Goal: Check status: Check status

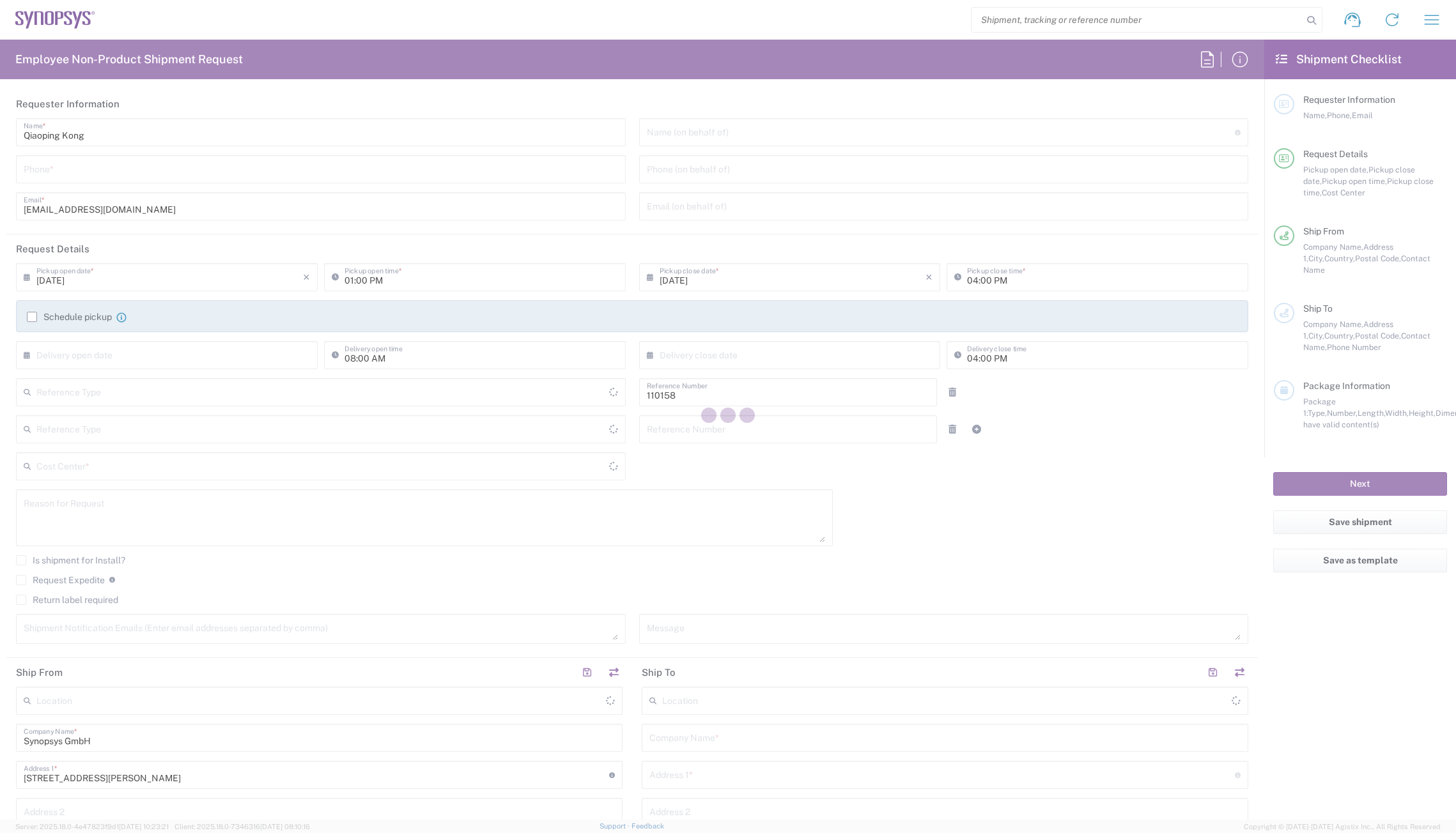
type input "Delivered at Place"
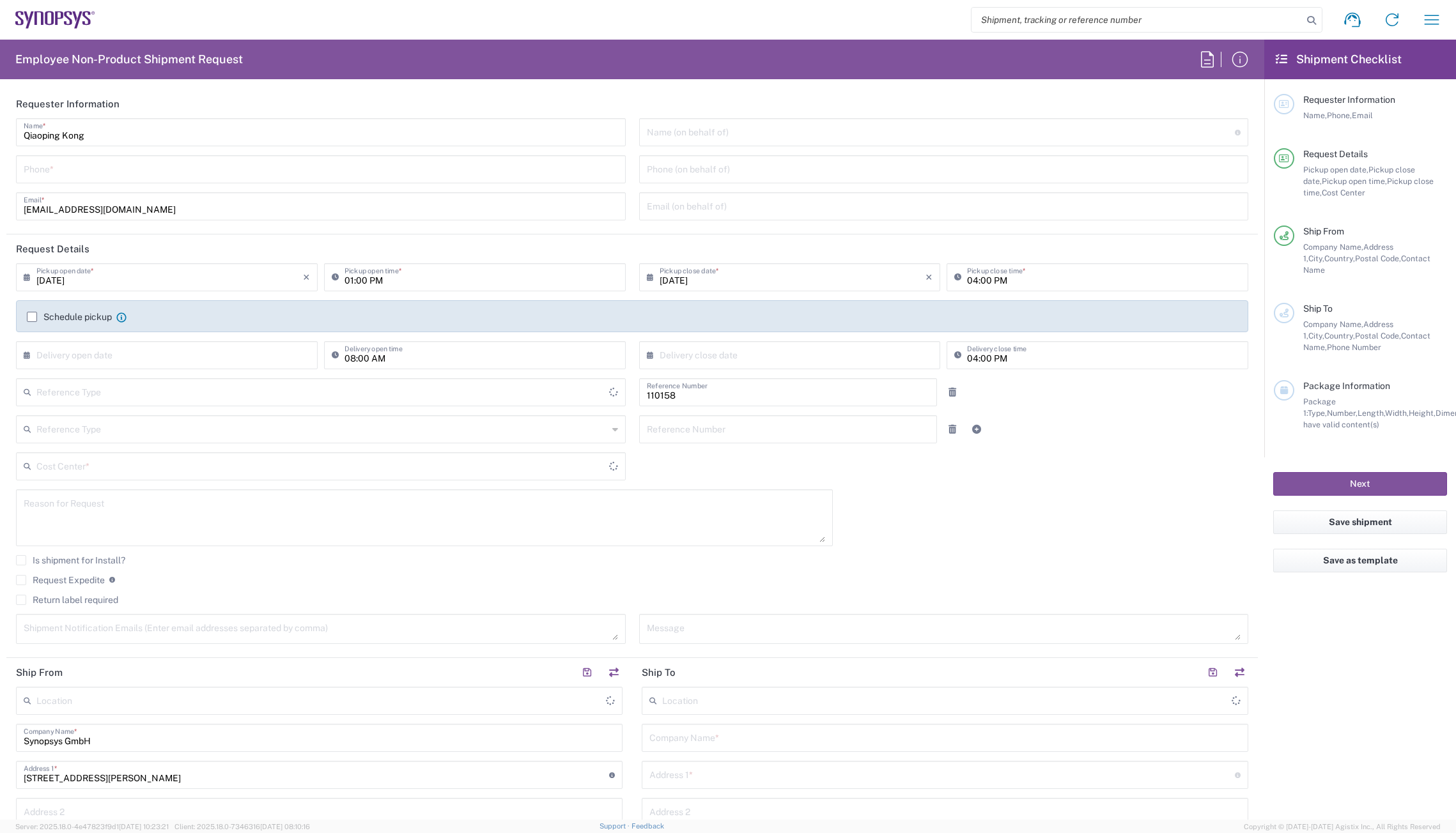
type input "[GEOGRAPHIC_DATA]"
type input "DE01, FAC, DE02, Munich 110158"
type input "Department"
type input "[GEOGRAPHIC_DATA]"
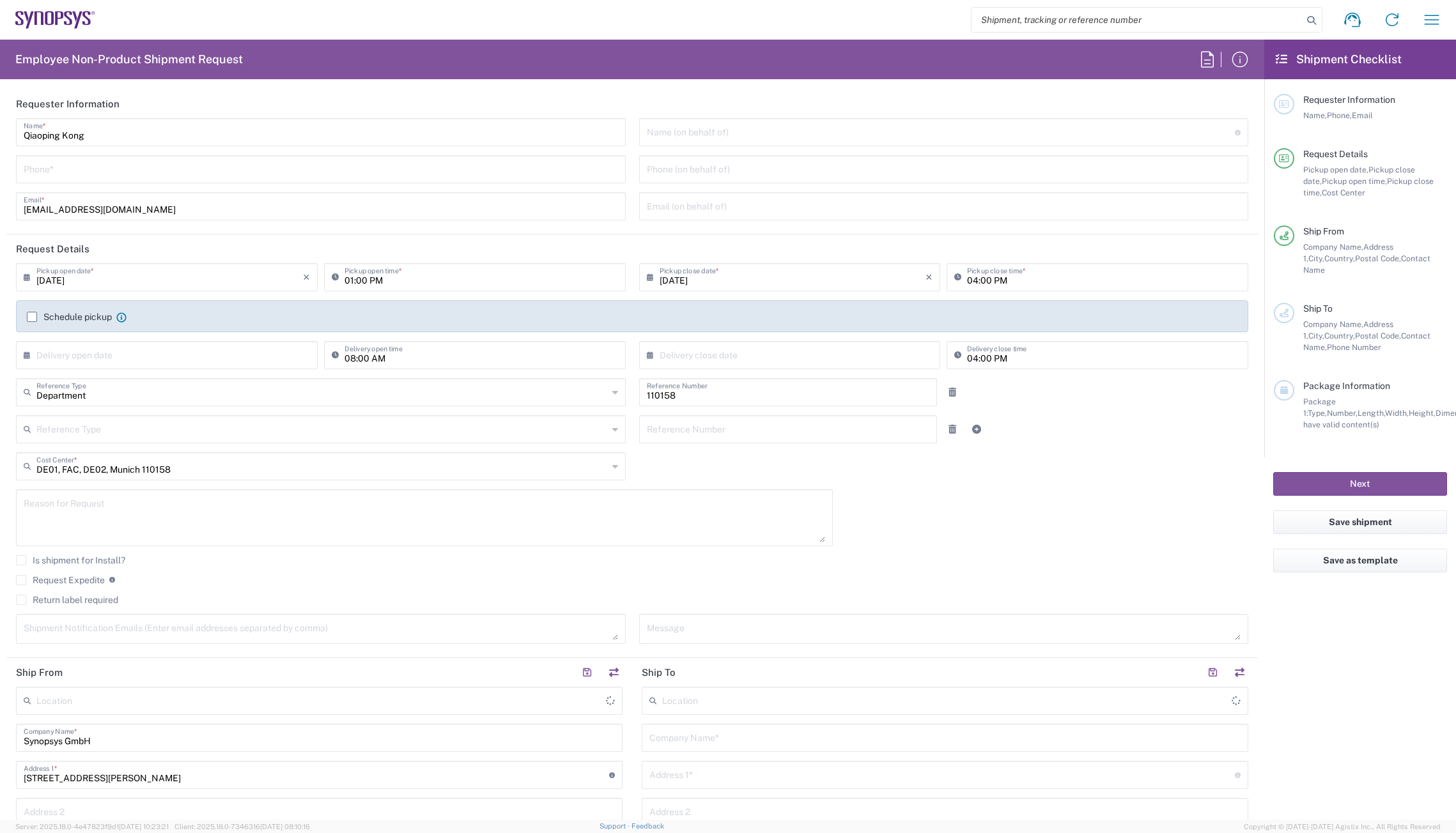
type input "[GEOGRAPHIC_DATA] DE24"
click at [1285, 59] on icon at bounding box center [1282, 59] width 11 height 11
click at [1437, 20] on icon "button" at bounding box center [1431, 19] width 20 height 20
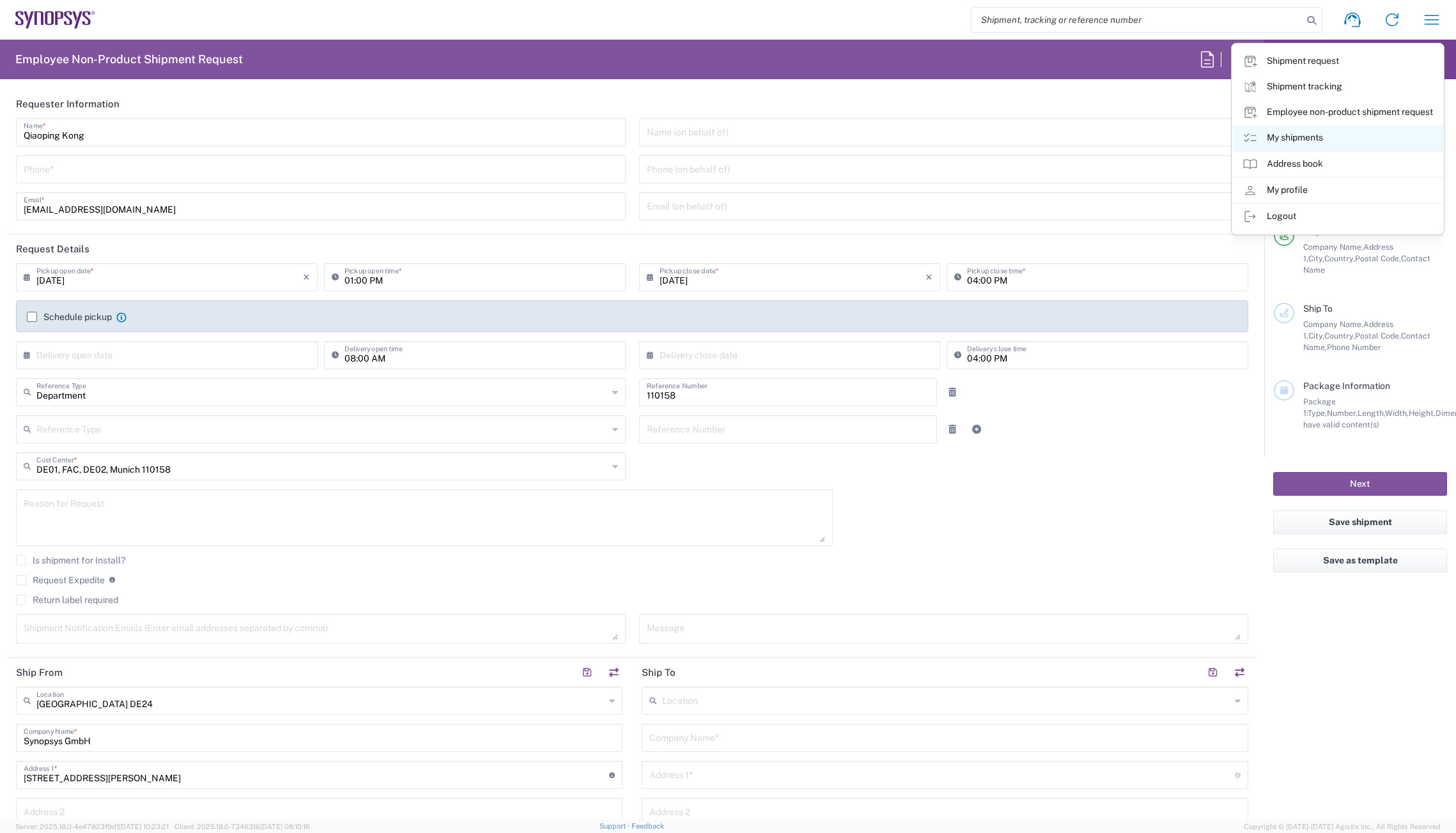
click at [1329, 141] on link "My shipments" at bounding box center [1337, 137] width 211 height 26
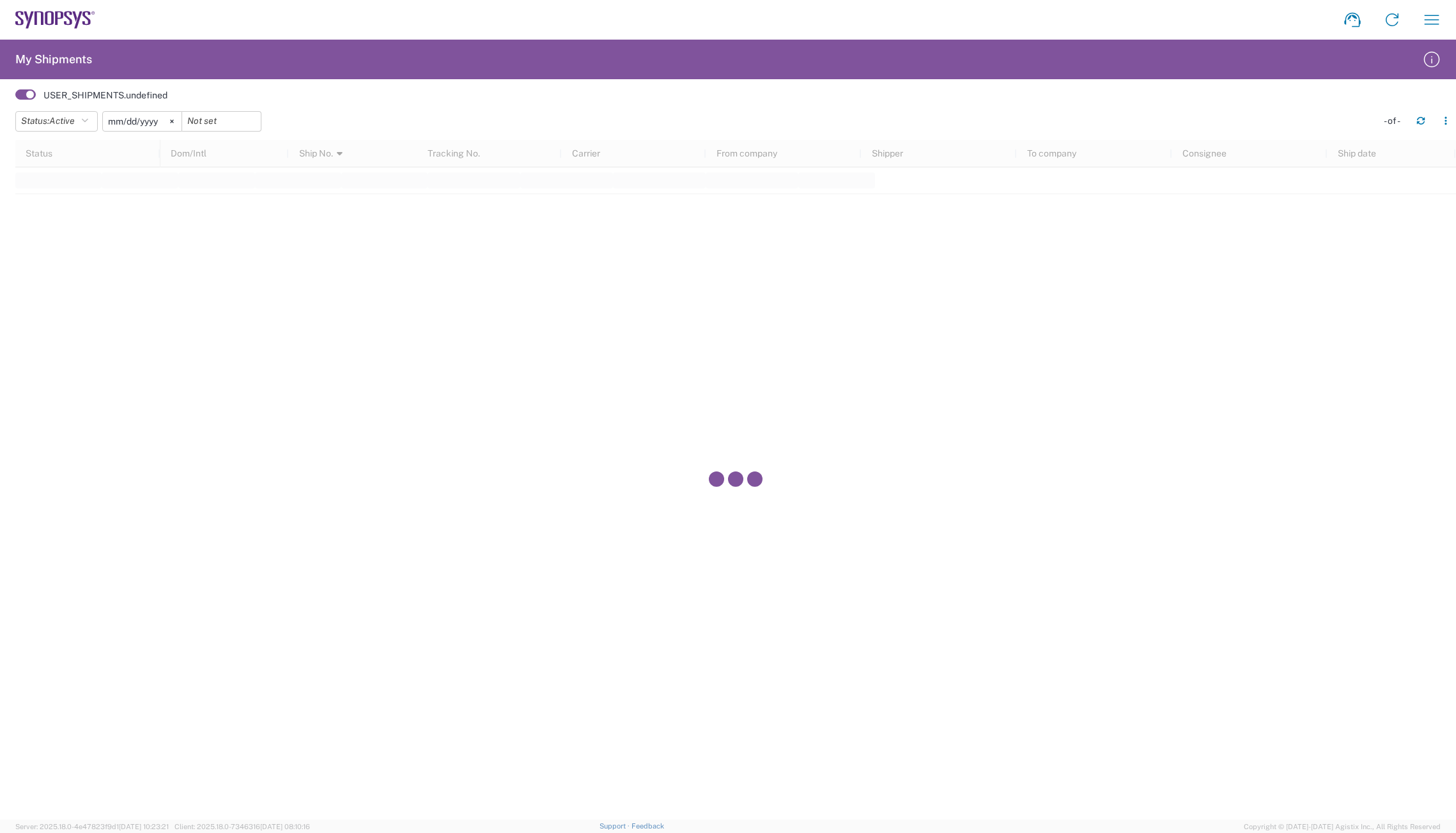
click at [149, 121] on input "[DATE]" at bounding box center [142, 122] width 78 height 19
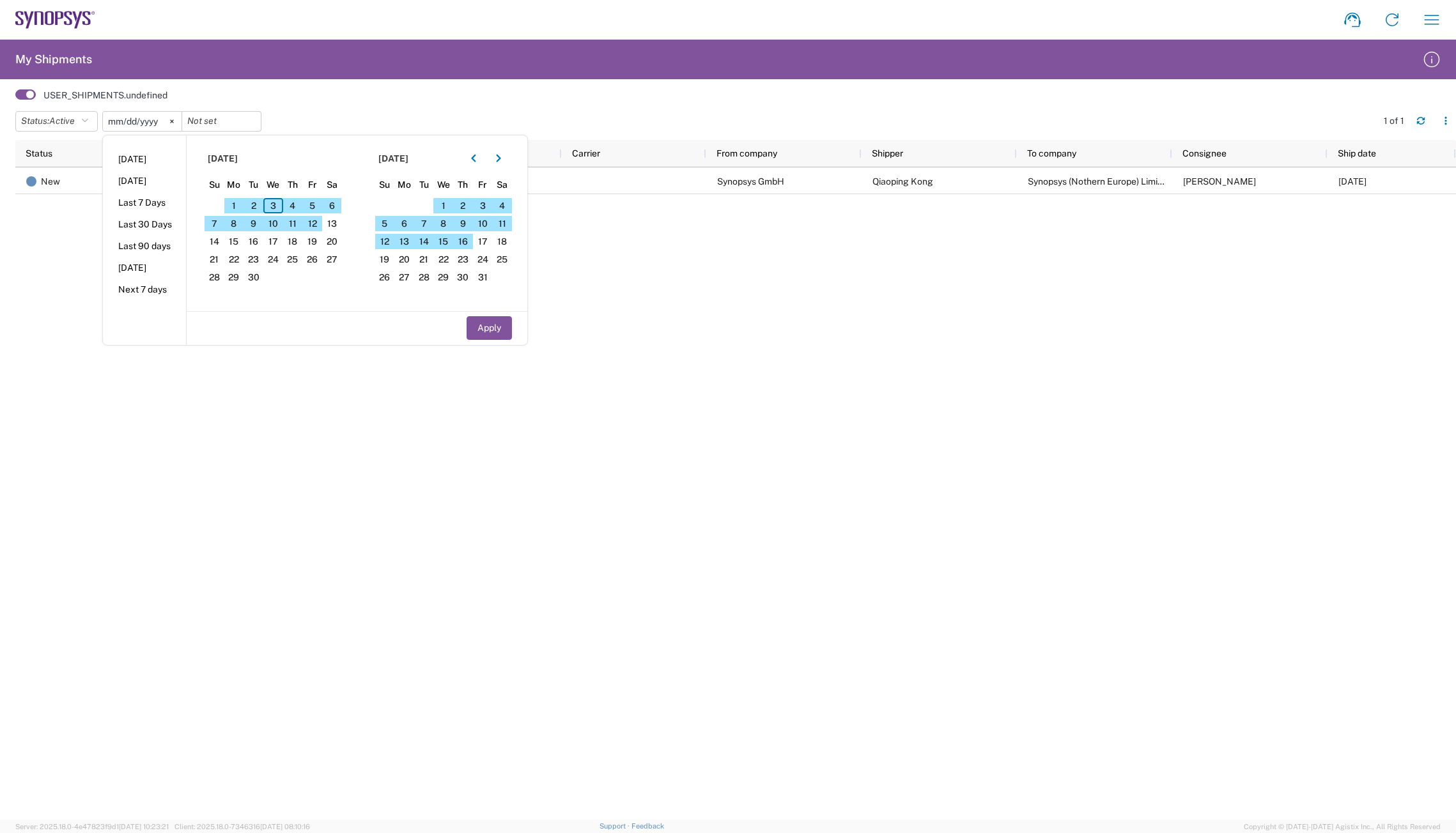
click at [792, 276] on div "International 56439475 Synopsys GmbH Qiaoping Kong Synopsys (Nothern Europe) Li…" at bounding box center [808, 493] width 1296 height 652
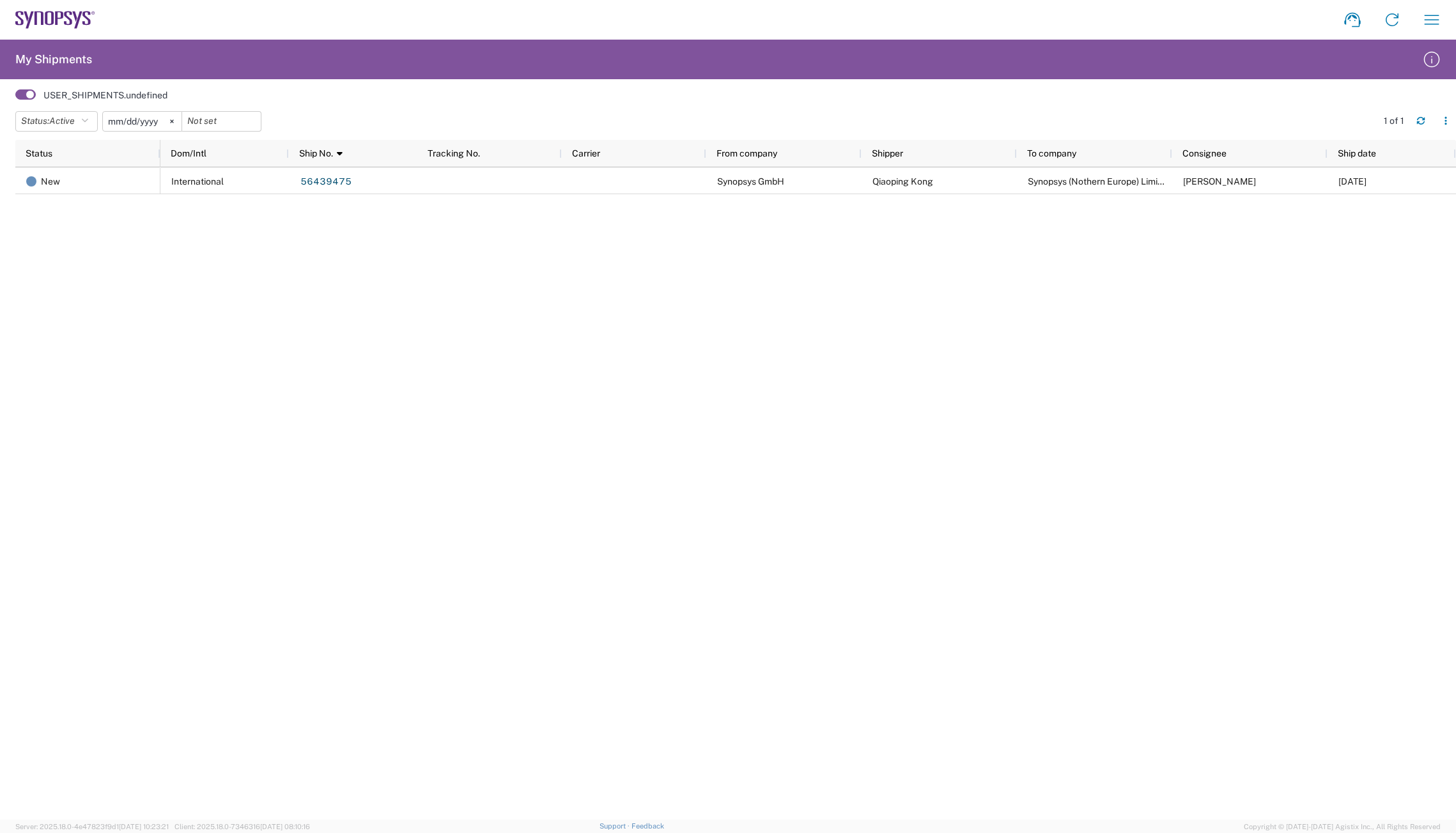
click at [162, 122] on input "[DATE]" at bounding box center [142, 122] width 78 height 19
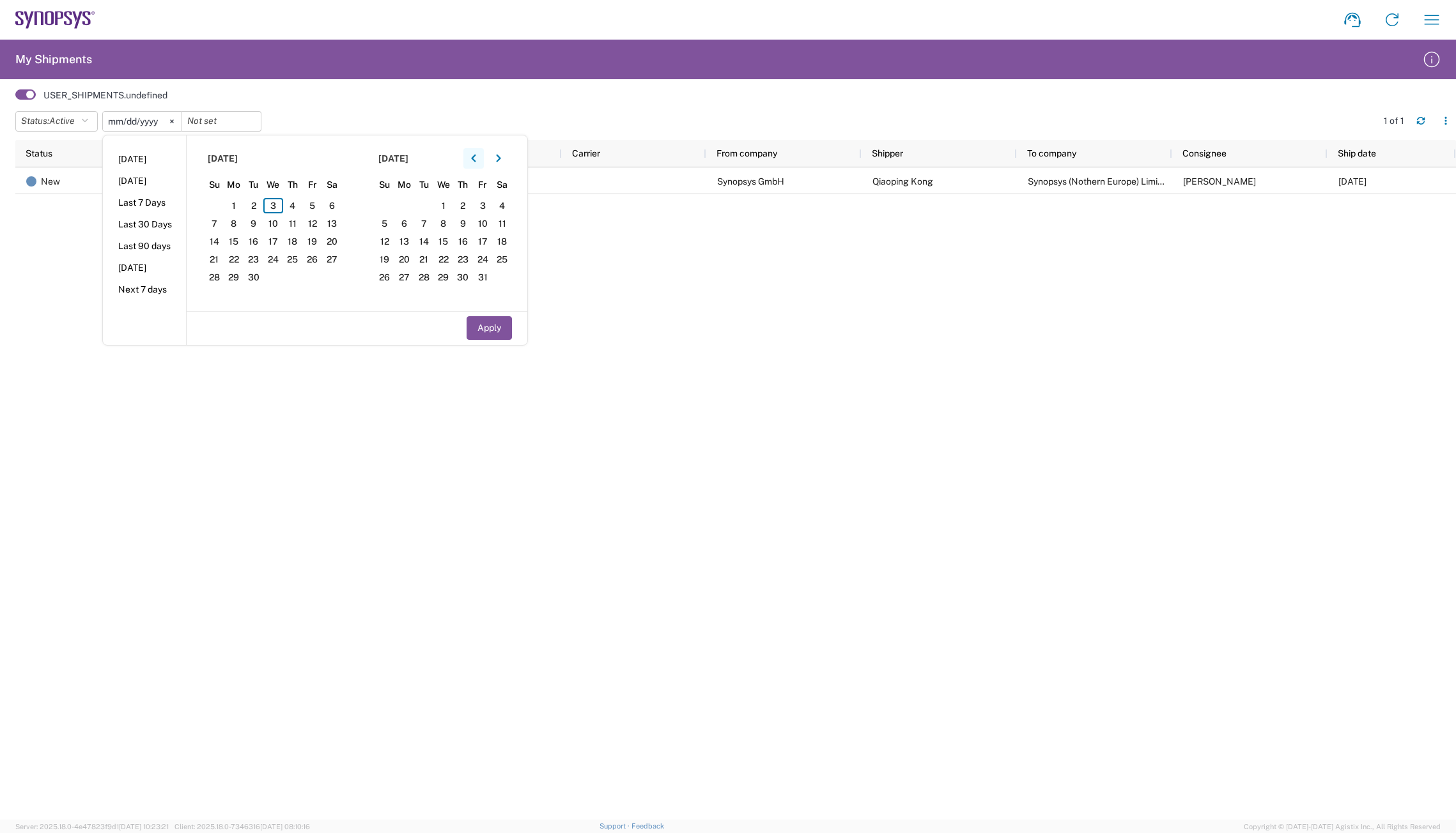
click at [481, 156] on button "button" at bounding box center [473, 158] width 20 height 20
click at [296, 240] on span "14" at bounding box center [292, 241] width 19 height 15
click at [486, 329] on button "Apply" at bounding box center [490, 328] width 46 height 24
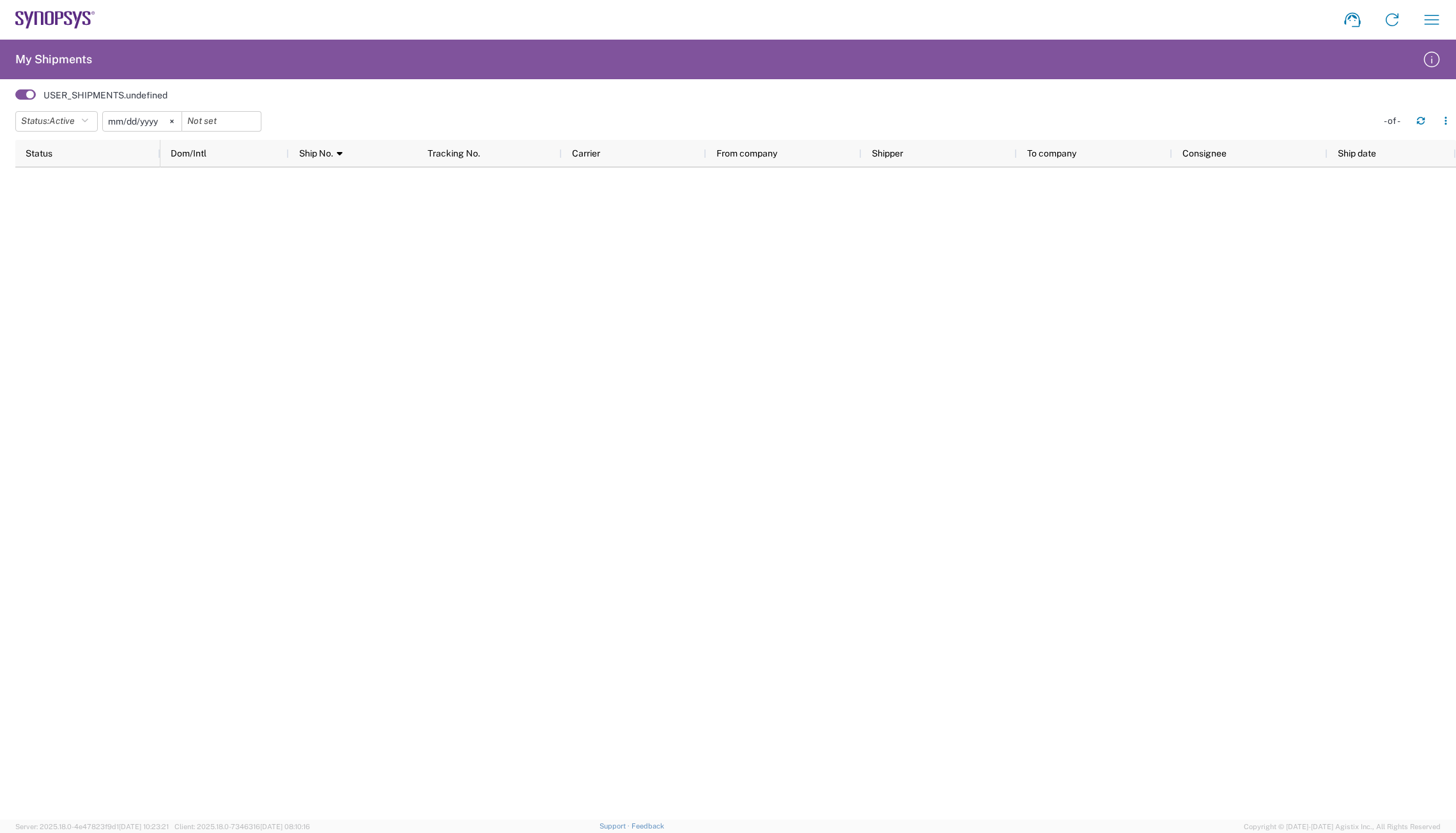
click at [128, 115] on input "[DATE]" at bounding box center [142, 122] width 78 height 19
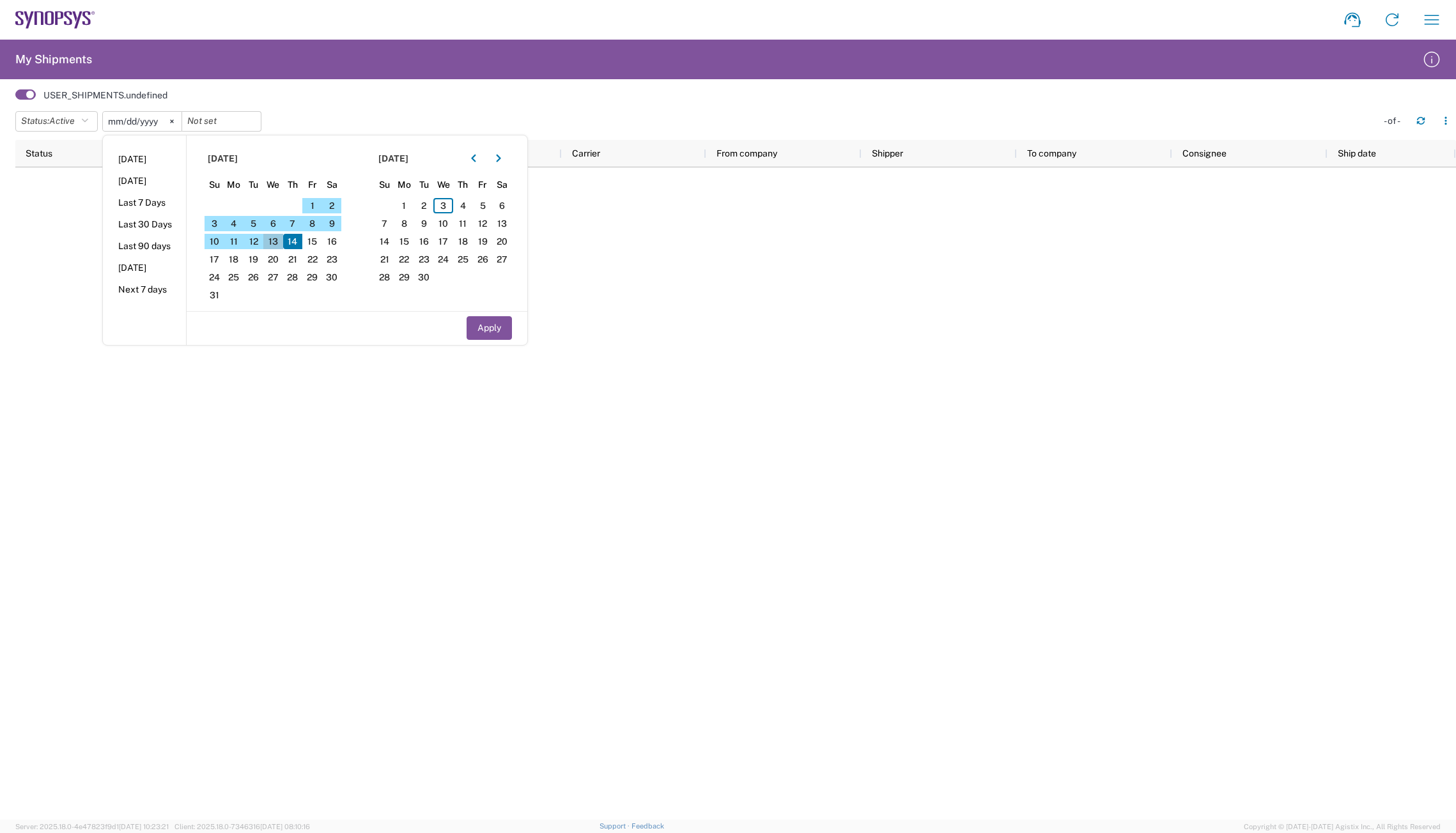
click at [274, 241] on span "13" at bounding box center [273, 241] width 19 height 15
click at [496, 326] on button "Apply" at bounding box center [490, 328] width 46 height 24
type input "[DATE]"
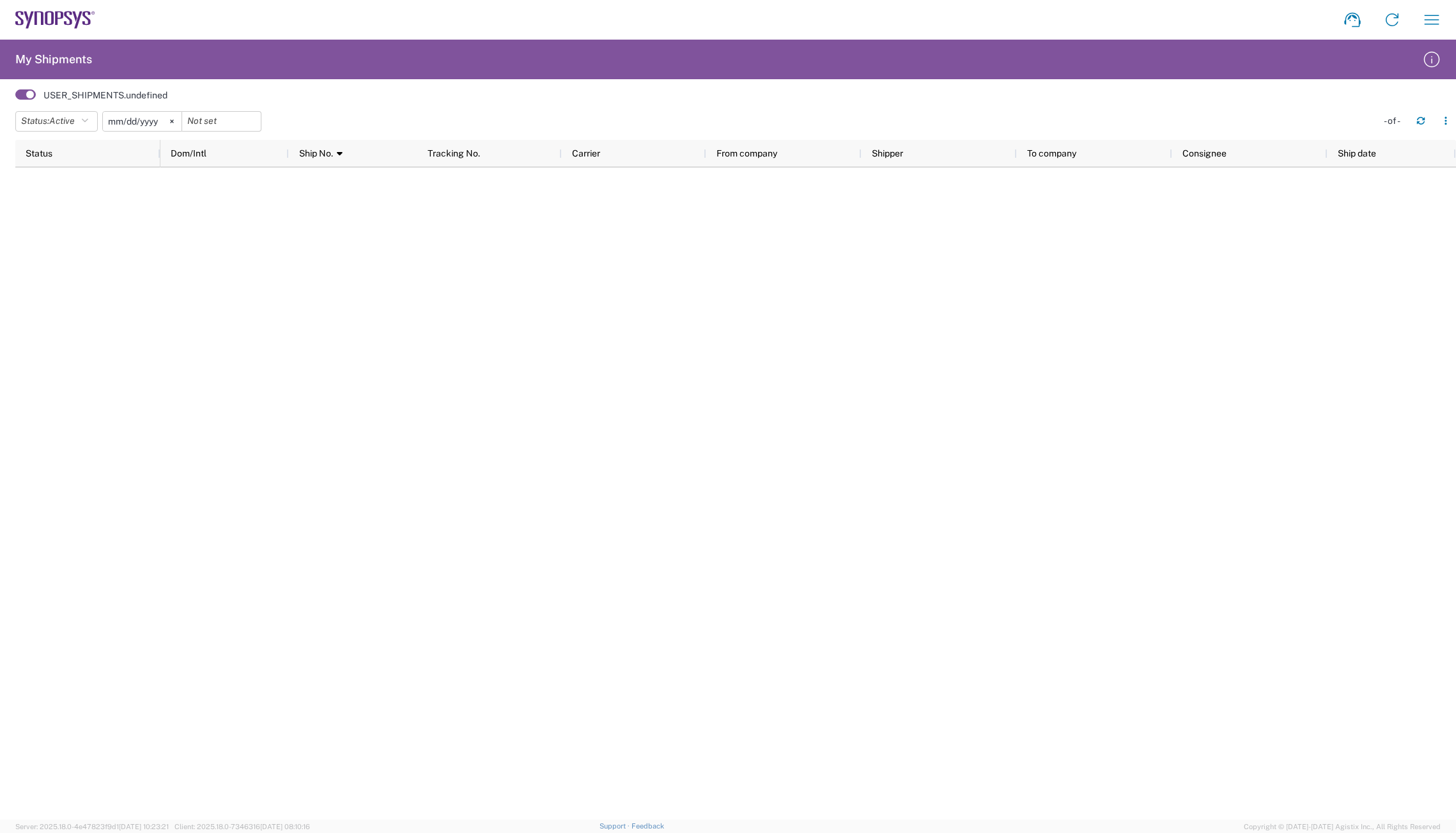
click at [798, 353] on div at bounding box center [808, 493] width 1296 height 652
click at [67, 121] on span "Active" at bounding box center [62, 121] width 26 height 11
click at [51, 192] on span "All" at bounding box center [90, 188] width 149 height 19
click at [164, 118] on svg-icon at bounding box center [158, 122] width 19 height 19
click at [57, 120] on span "All" at bounding box center [55, 121] width 11 height 11
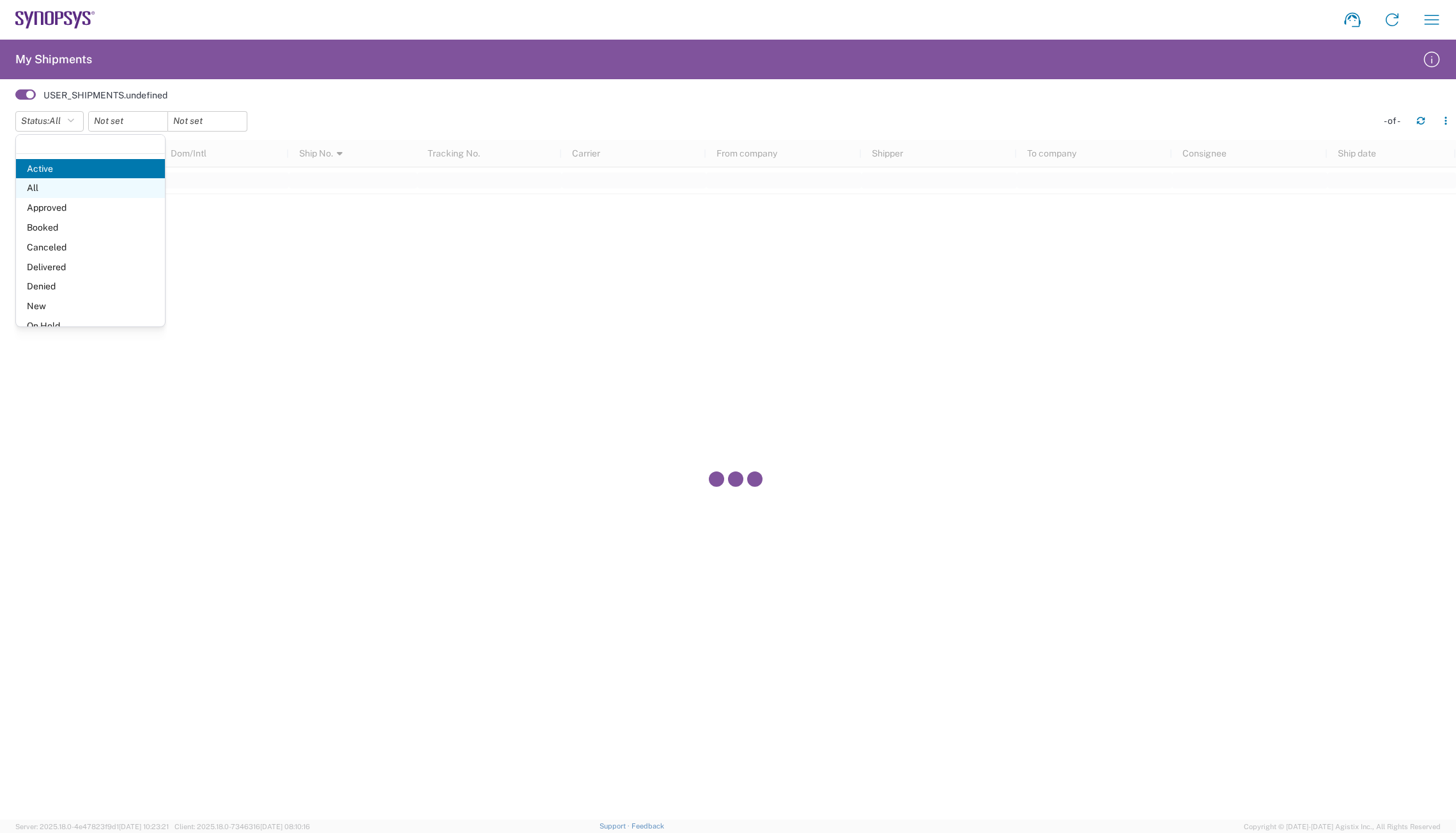
click at [44, 190] on span "All" at bounding box center [90, 188] width 149 height 19
click at [68, 118] on button "Status: All" at bounding box center [49, 121] width 69 height 20
click at [96, 266] on span "Delivered" at bounding box center [90, 267] width 149 height 19
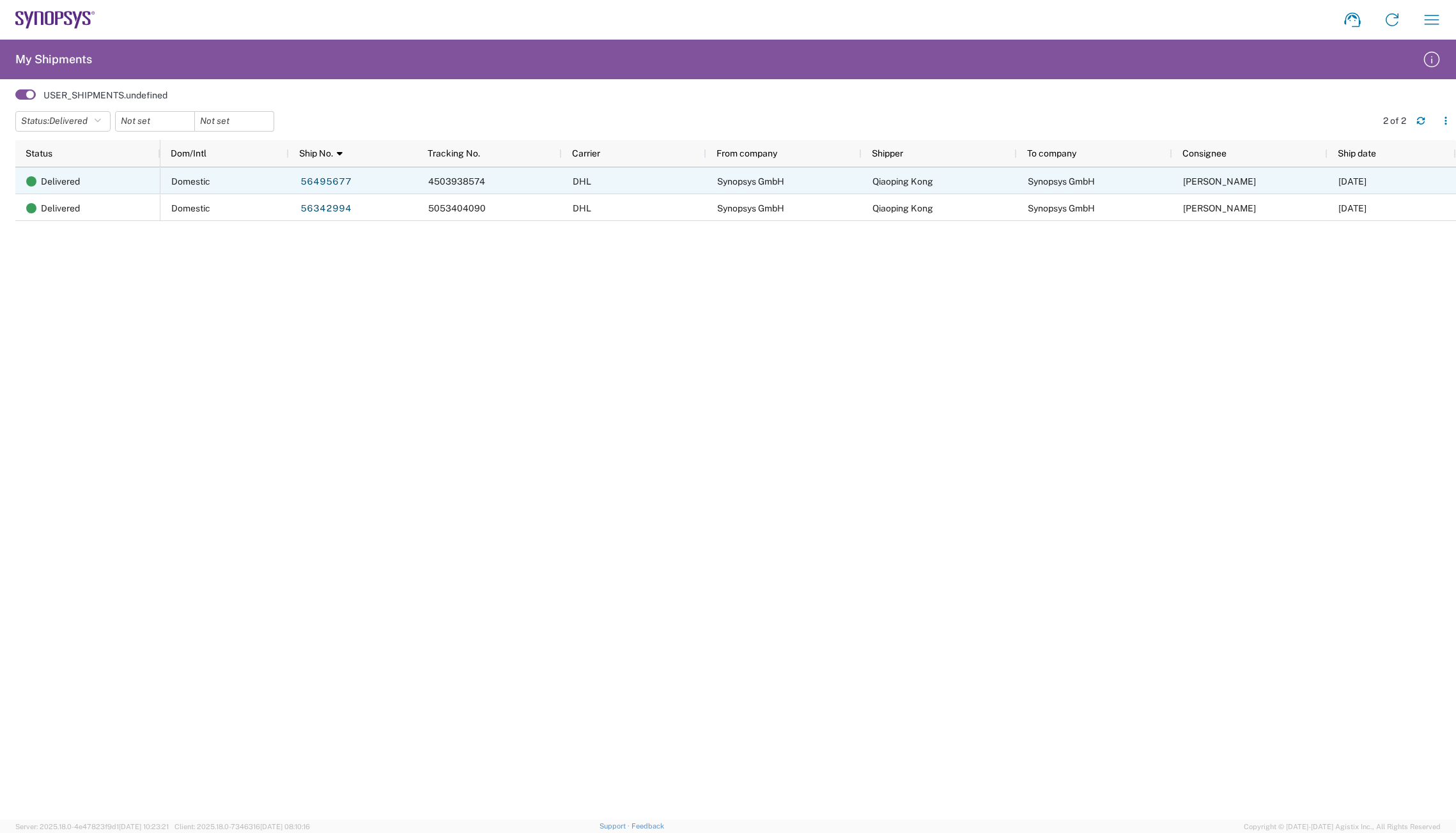
click at [459, 181] on span "4503938574" at bounding box center [456, 181] width 57 height 11
click at [345, 177] on link "56495677" at bounding box center [326, 181] width 53 height 20
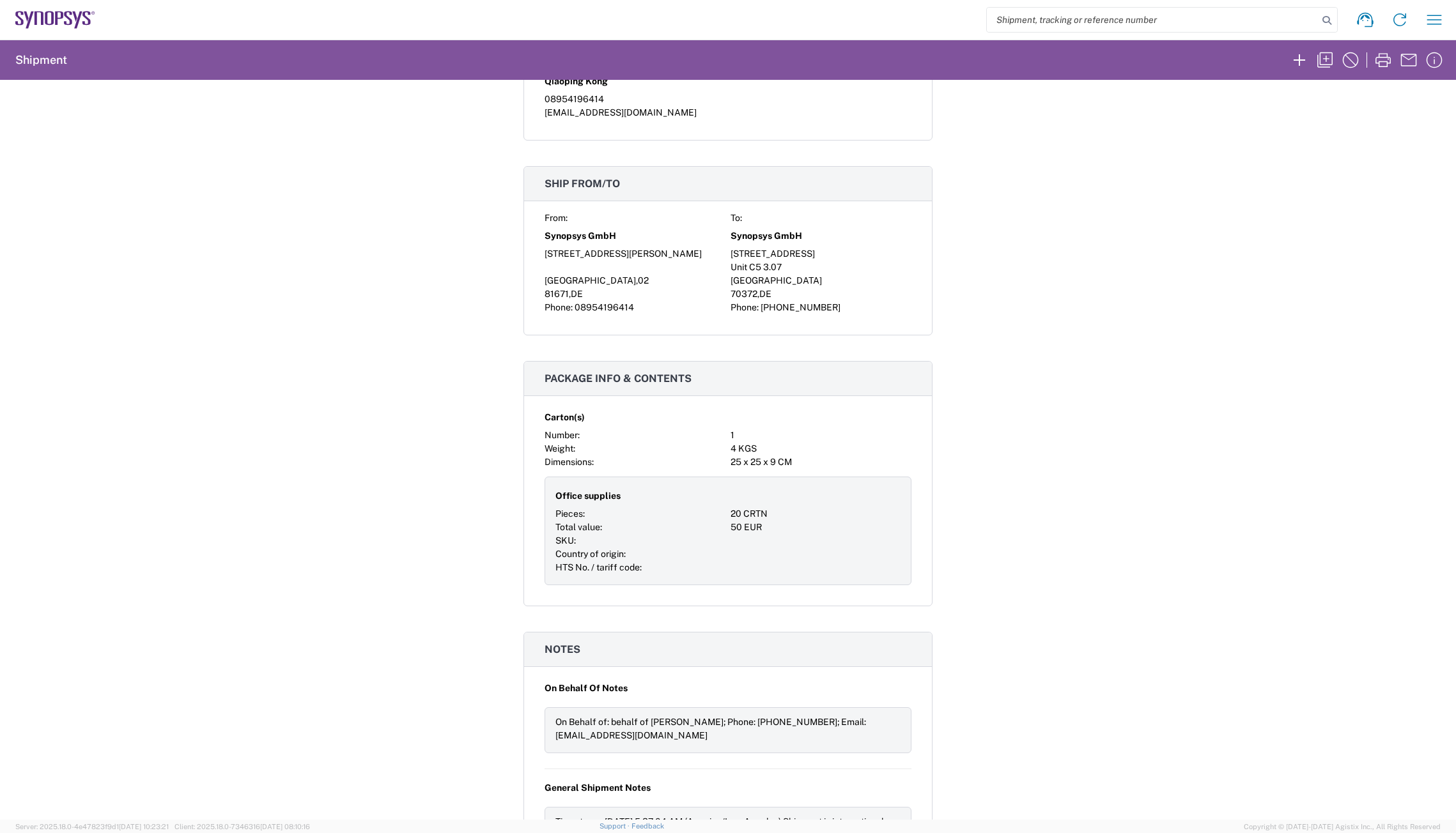
scroll to position [895, 0]
